Goal: Check status: Check status

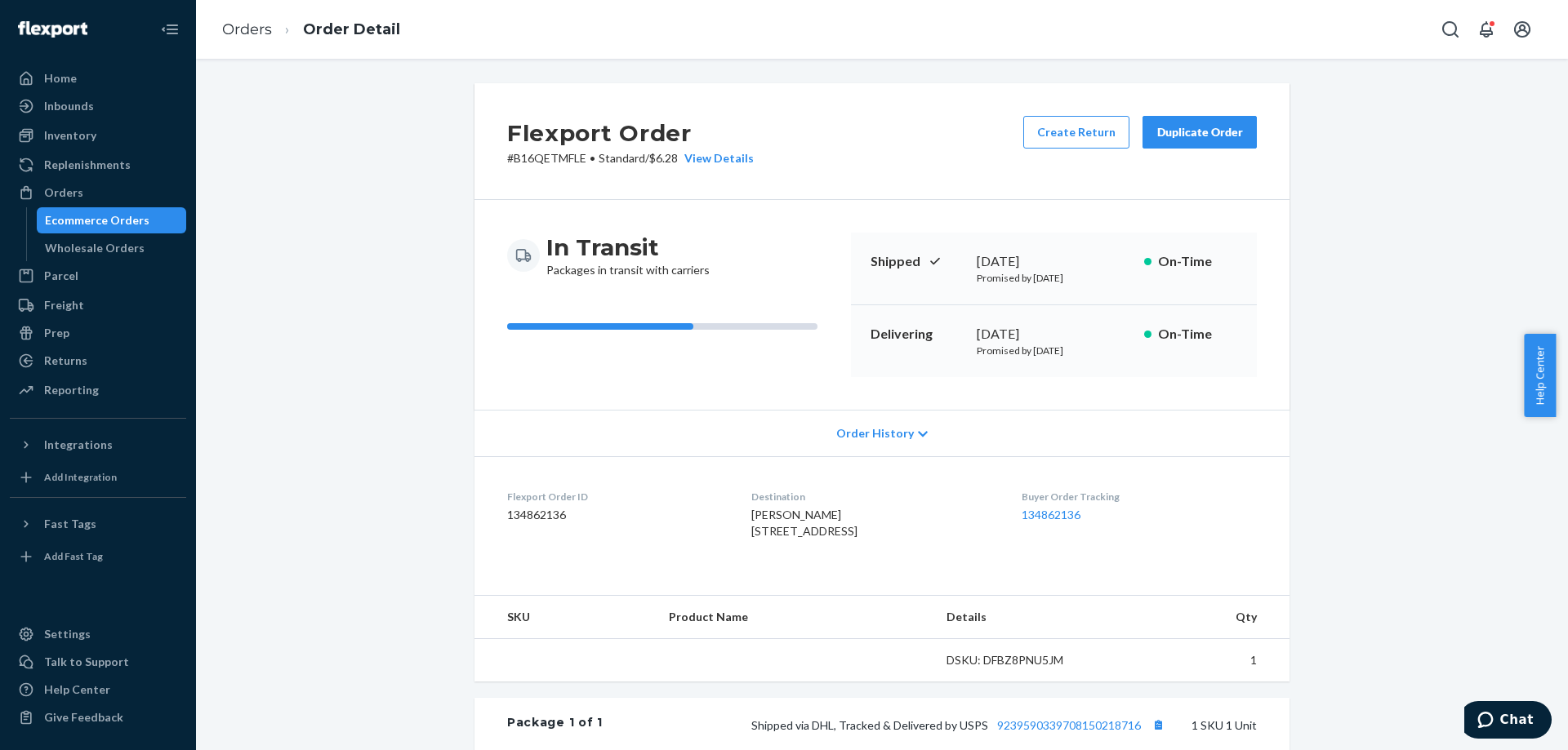
scroll to position [285, 0]
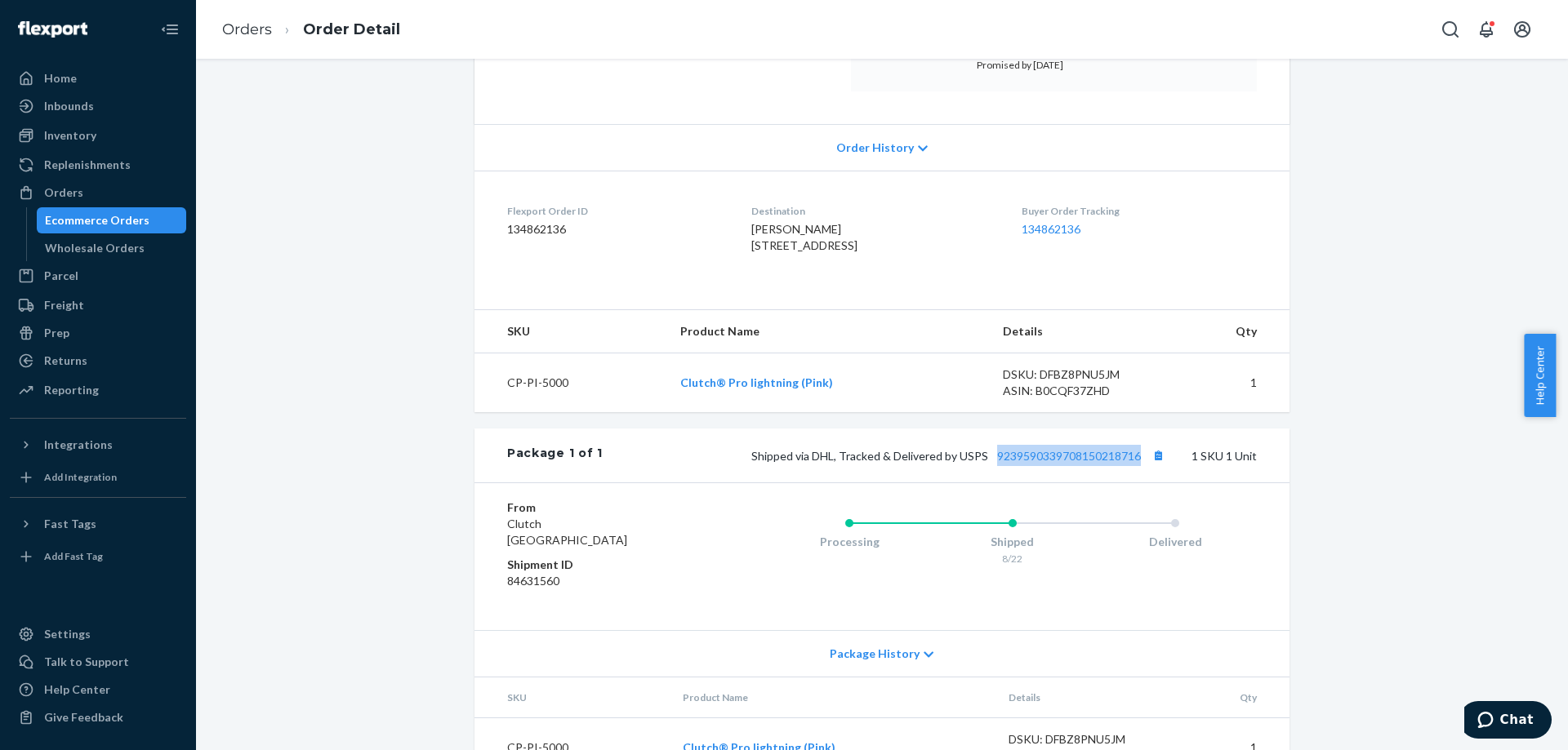
drag, startPoint x: 988, startPoint y: 498, endPoint x: 1137, endPoint y: 497, distance: 149.0
click at [1137, 467] on div "Shipped via DHL, Tracked & Delivered by USPS 9239590339708150218716 1 SKU 1 Unit" at bounding box center [930, 456] width 654 height 21
copy link "9239590339708150218716"
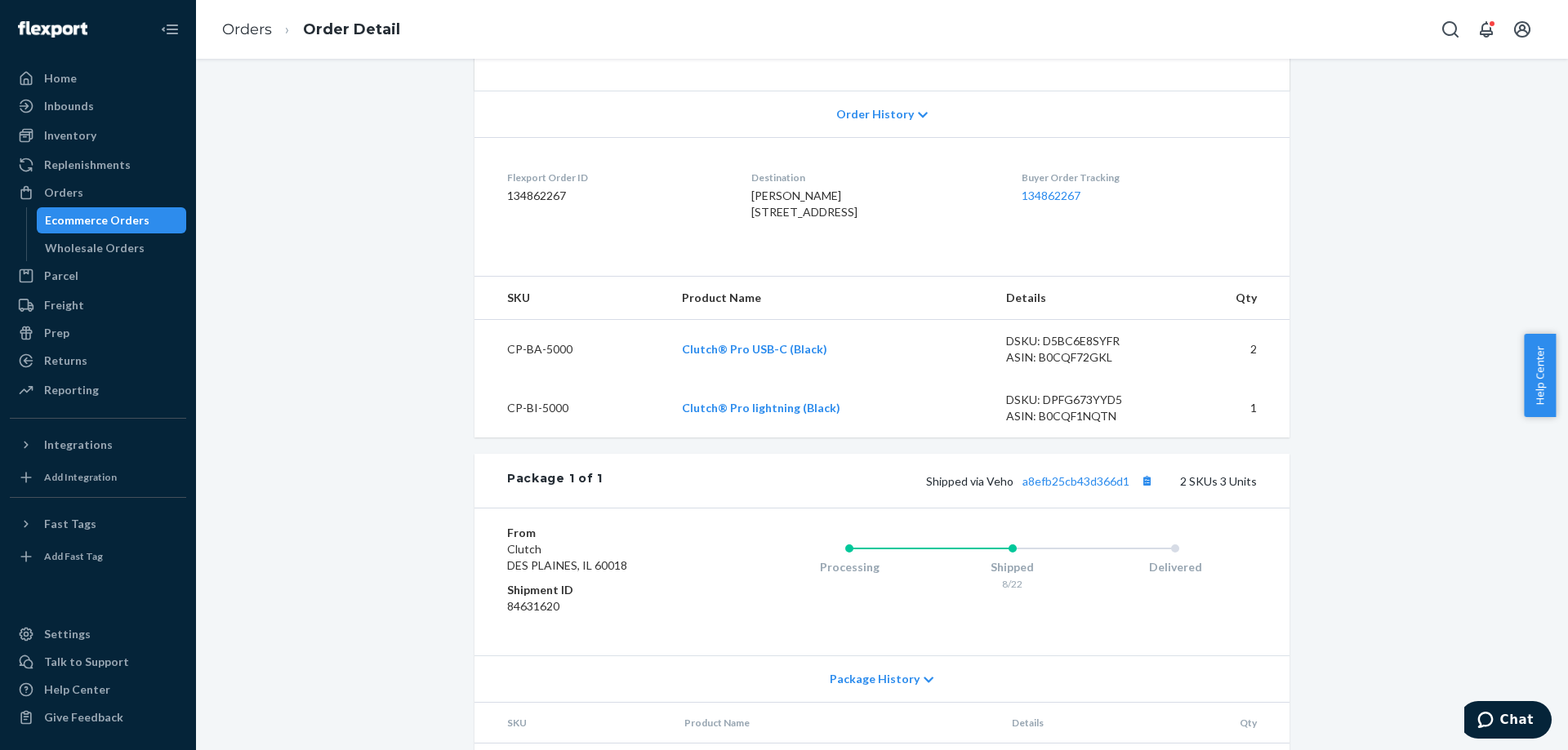
scroll to position [327, 0]
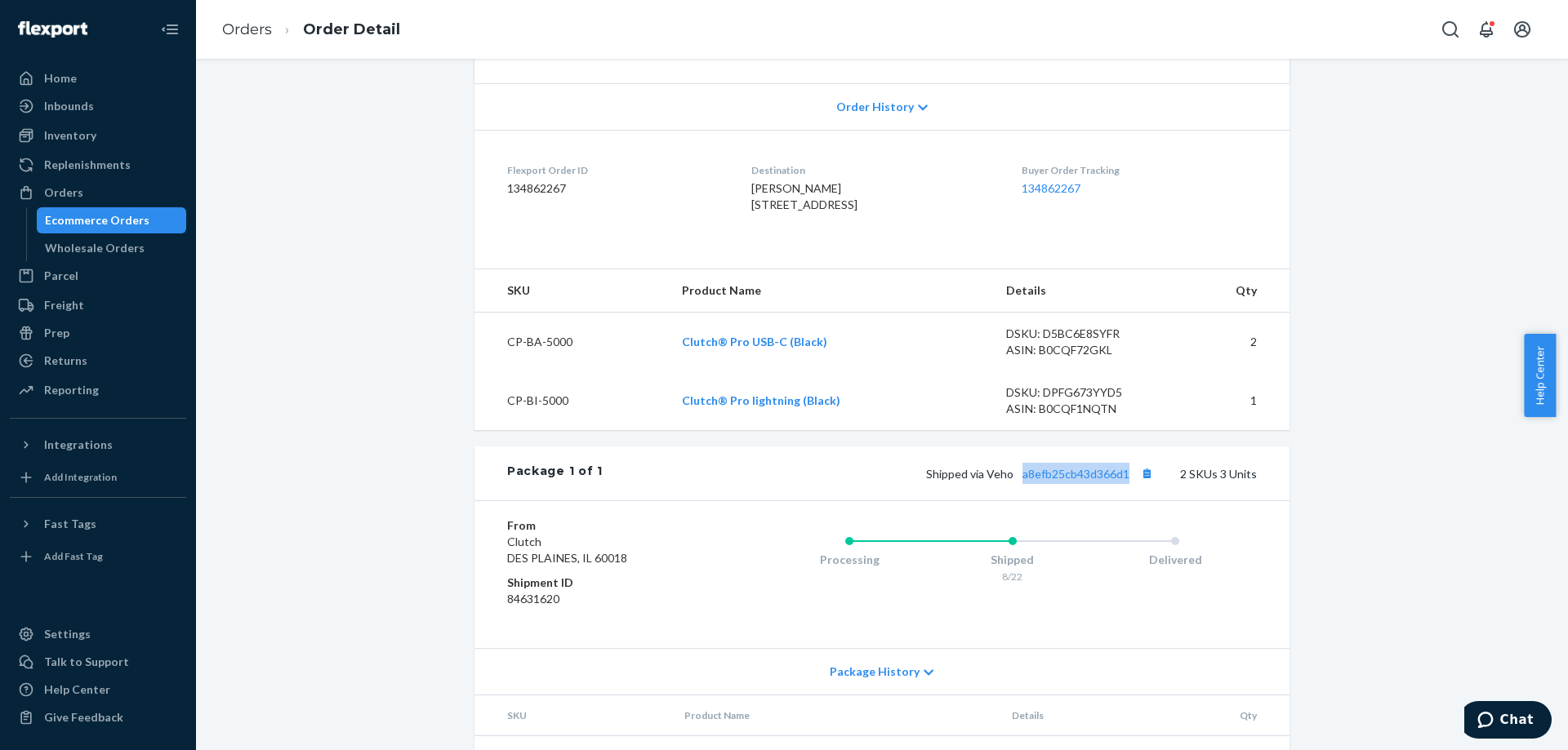
drag, startPoint x: 1016, startPoint y: 522, endPoint x: 1132, endPoint y: 521, distance: 116.0
click at [1132, 500] on div "Package 1 of 1 Shipped via Veho a8efb25cb43d366d1 2 SKUs 3 Units" at bounding box center [881, 473] width 815 height 54
